Goal: Transaction & Acquisition: Download file/media

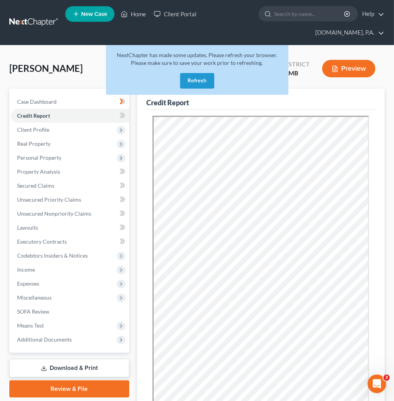
click at [202, 80] on button "Refresh" at bounding box center [197, 81] width 34 height 16
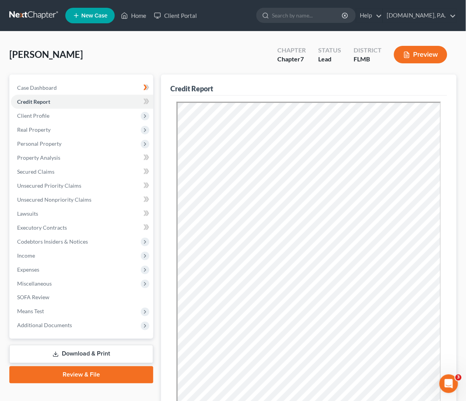
click at [38, 11] on link at bounding box center [34, 16] width 50 height 14
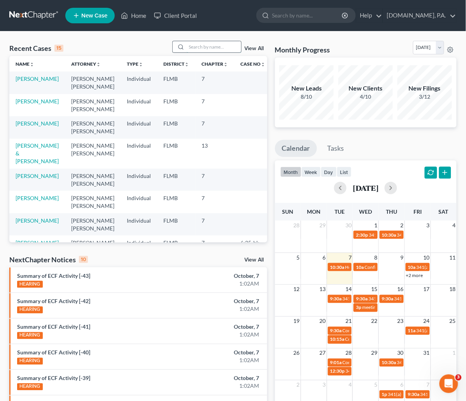
click at [211, 50] on input "search" at bounding box center [214, 46] width 54 height 11
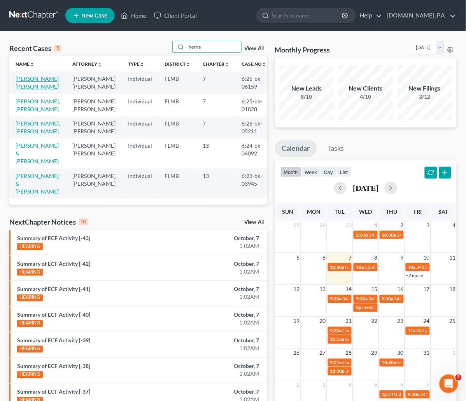
type input "herna"
click at [23, 86] on link "Hernandez McGirt, Cynthia" at bounding box center [37, 82] width 43 height 14
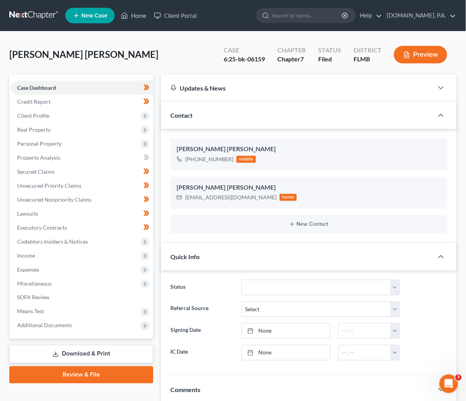
click at [69, 351] on link "Download & Print" at bounding box center [81, 354] width 144 height 18
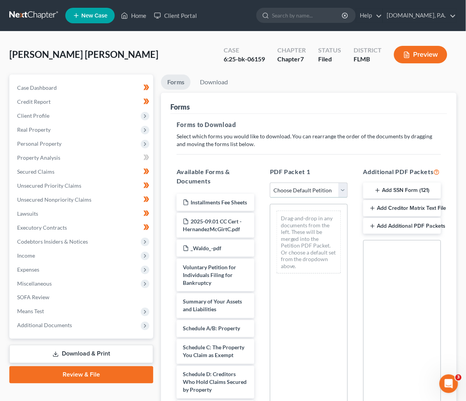
click at [332, 191] on select "Choose Default Petition PDF Packet Complete Bankruptcy Petition (all forms and …" at bounding box center [309, 191] width 78 height 16
select select "4"
click at [270, 183] on select "Choose Default Petition PDF Packet Complete Bankruptcy Petition (all forms and …" at bounding box center [309, 191] width 78 height 16
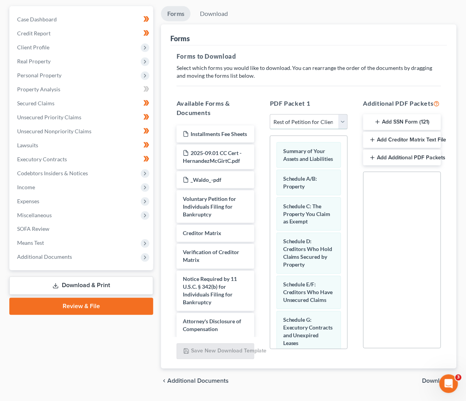
scroll to position [87, 0]
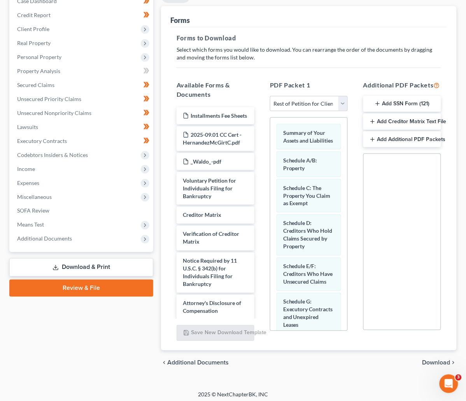
click at [443, 360] on span "Download" at bounding box center [436, 363] width 28 height 6
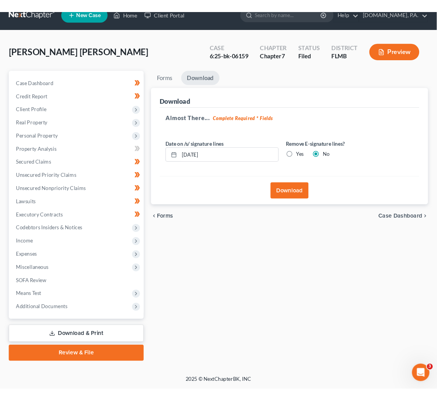
scroll to position [11, 0]
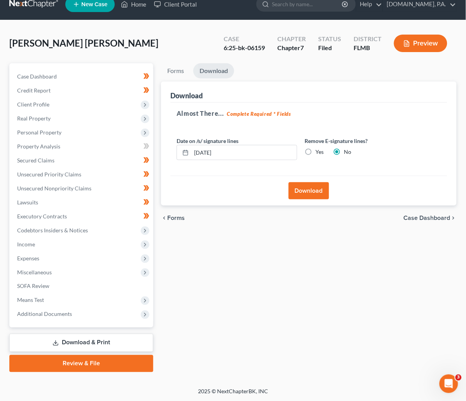
click at [288, 187] on button "Download" at bounding box center [308, 190] width 40 height 17
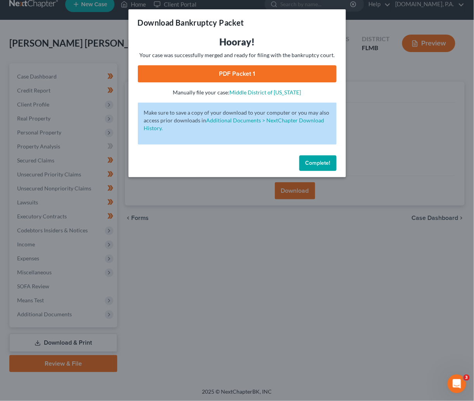
click at [249, 75] on link "PDF Packet 1" at bounding box center [237, 73] width 199 height 17
click at [323, 160] on span "Complete!" at bounding box center [318, 163] width 25 height 7
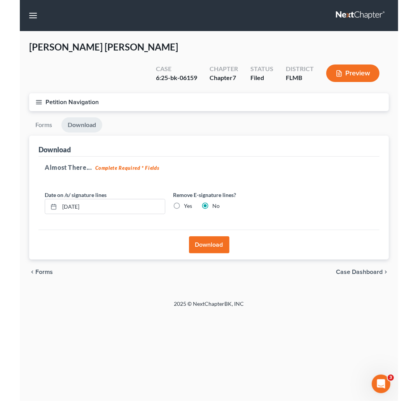
scroll to position [0, 0]
